Goal: Information Seeking & Learning: Learn about a topic

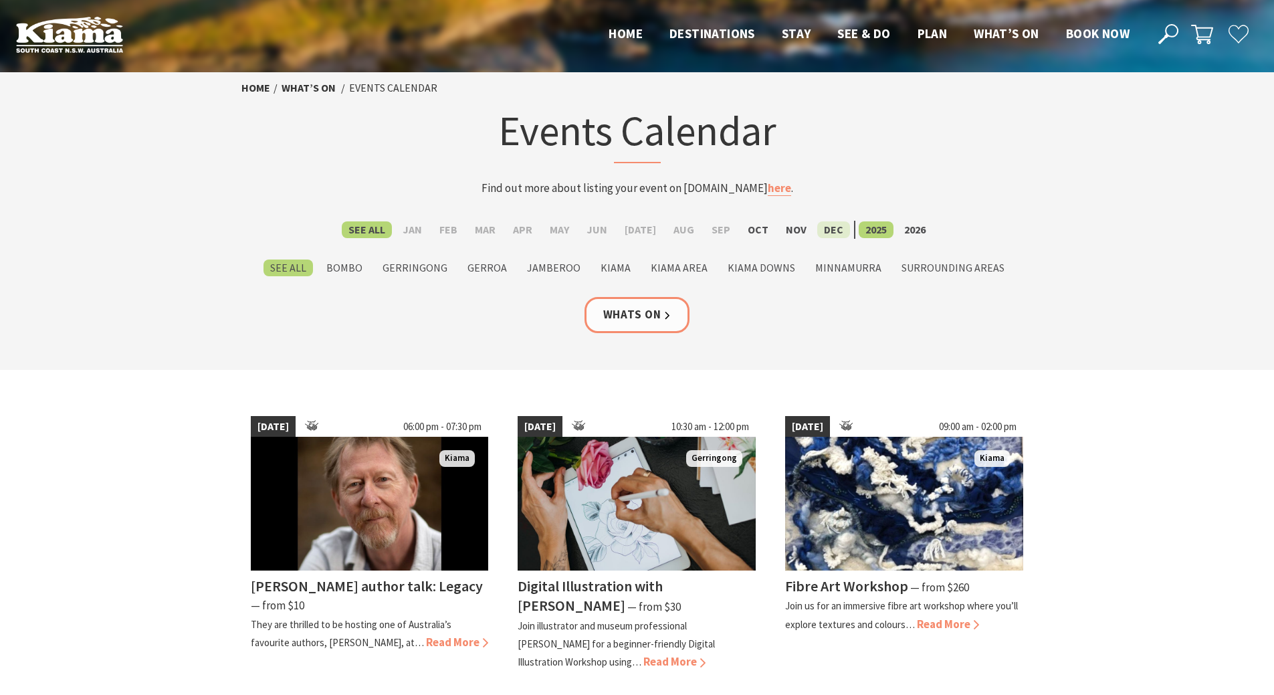
click at [827, 228] on label "Dec" at bounding box center [833, 229] width 33 height 17
click at [0, 0] on input "Dec" at bounding box center [0, 0] width 0 height 0
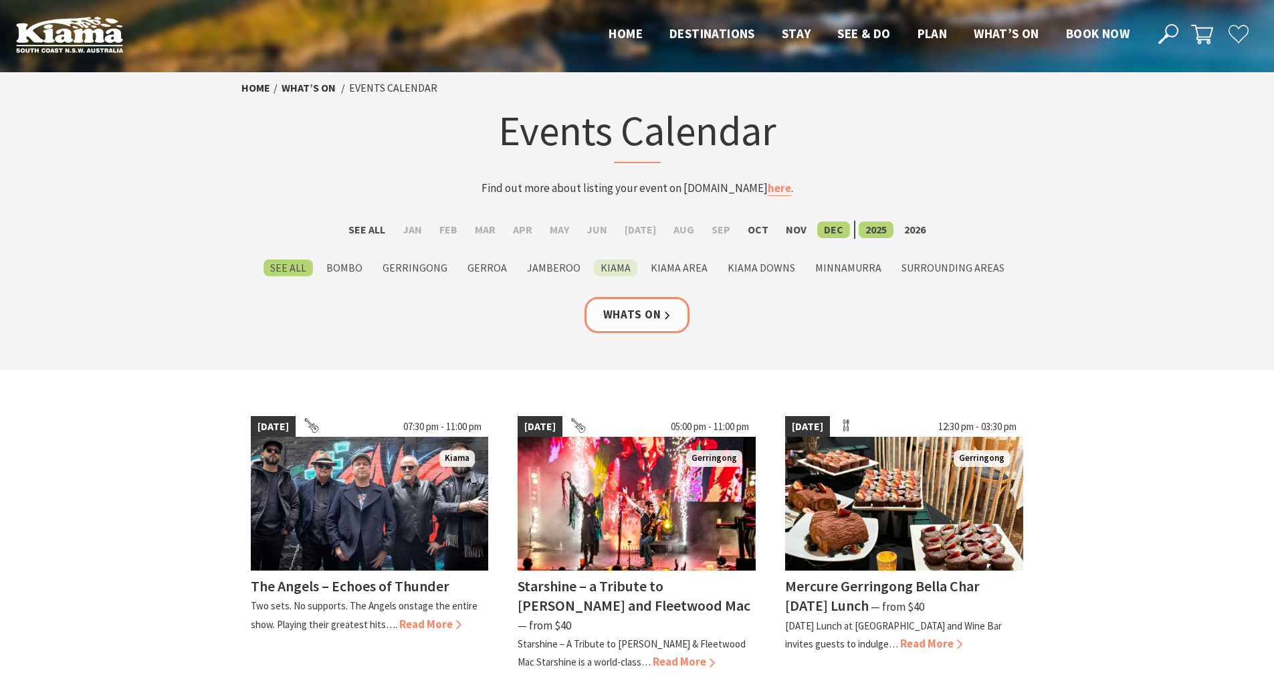
click at [617, 267] on label "Kiama" at bounding box center [615, 268] width 43 height 17
click at [0, 0] on input "Kiama" at bounding box center [0, 0] width 0 height 0
